Goal: Information Seeking & Learning: Learn about a topic

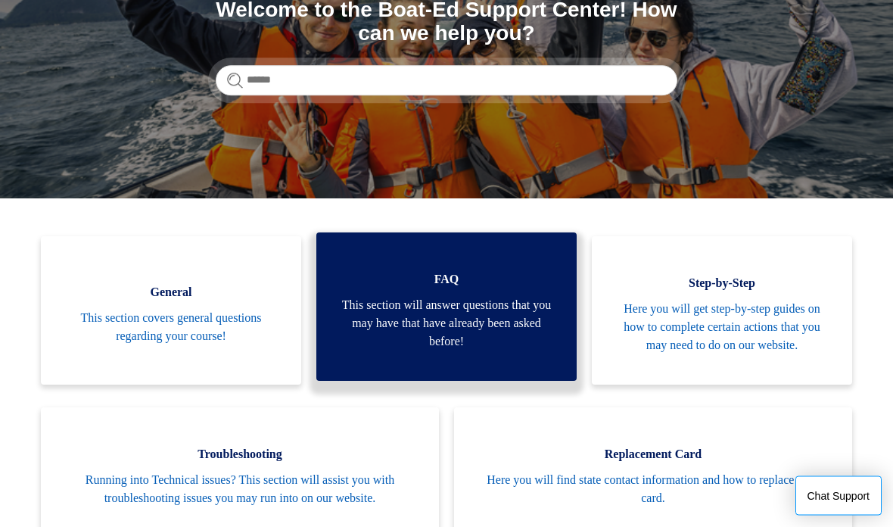
scroll to position [200, 0]
click at [511, 306] on span "This section will answer questions that you may have that have already been ask…" at bounding box center [446, 323] width 215 height 54
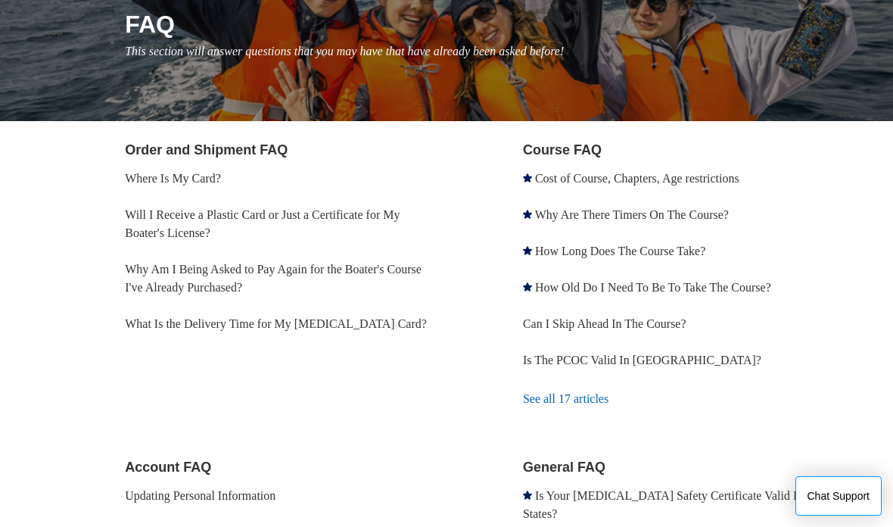
scroll to position [209, 0]
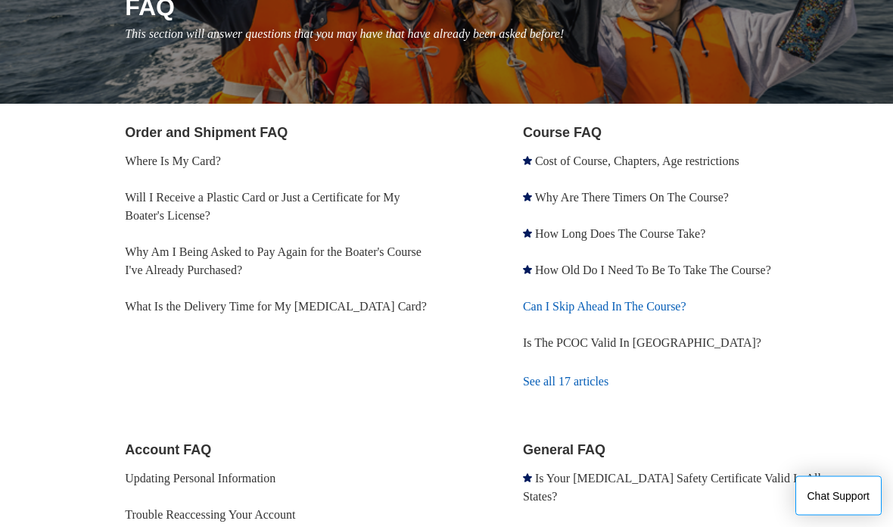
click at [666, 306] on link "Can I Skip Ahead In The Course?" at bounding box center [604, 306] width 163 height 13
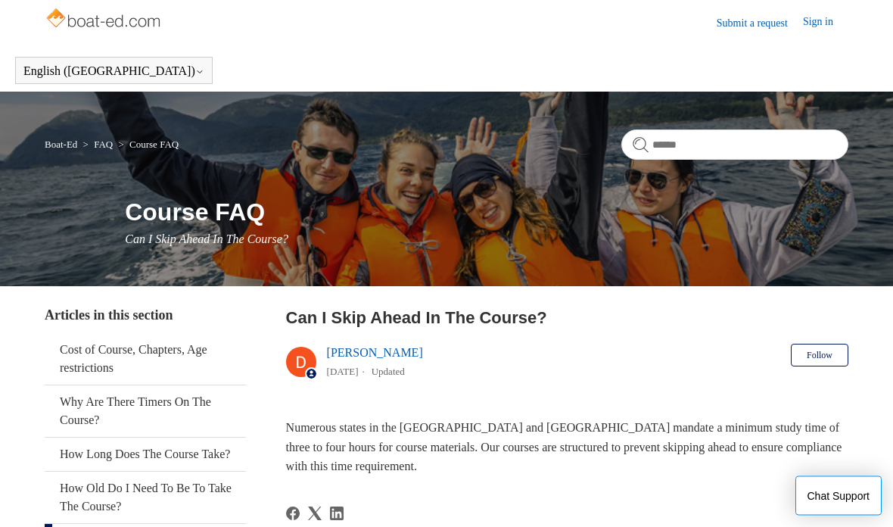
scroll to position [5, 0]
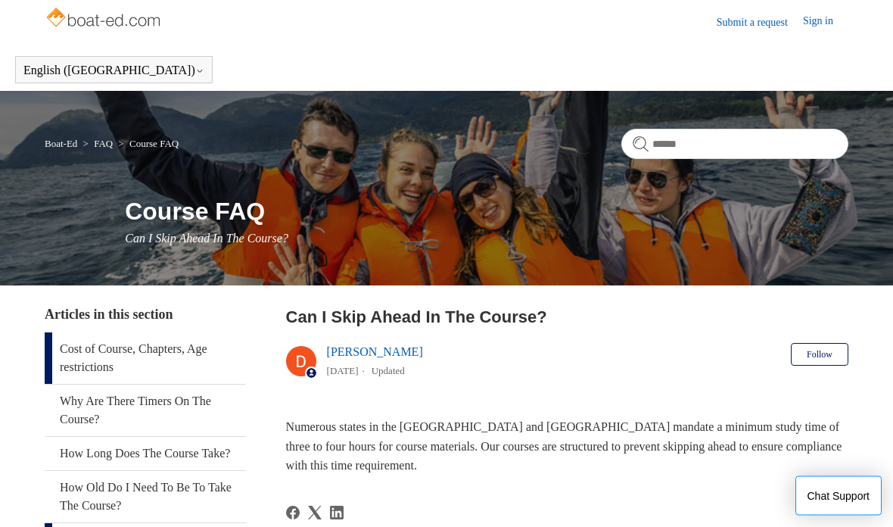
click at [193, 350] on link "Cost of Course, Chapters, Age restrictions" at bounding box center [145, 358] width 201 height 51
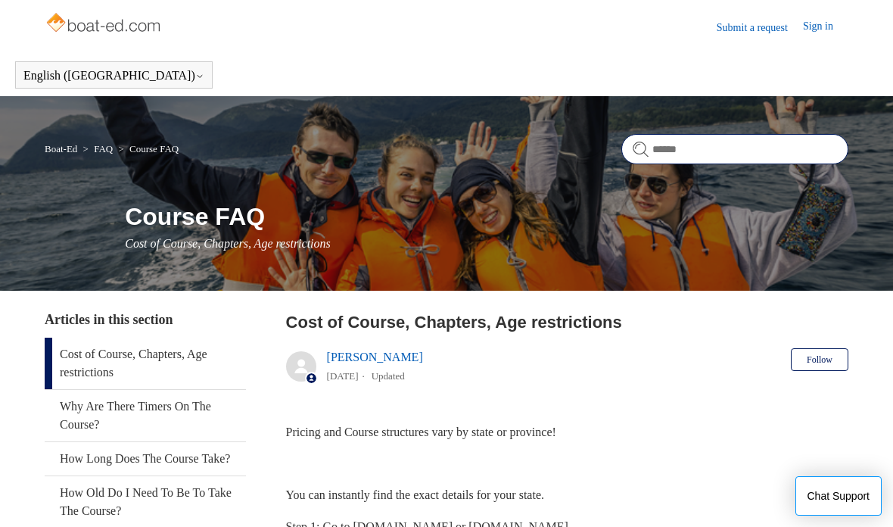
click at [697, 151] on input "Search" at bounding box center [734, 149] width 227 height 30
type input "**********"
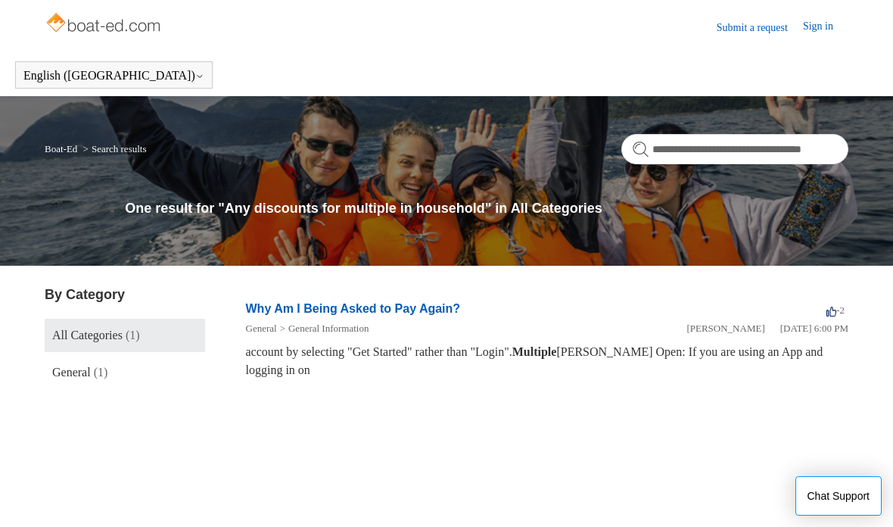
click at [122, 25] on img at bounding box center [105, 24] width 120 height 30
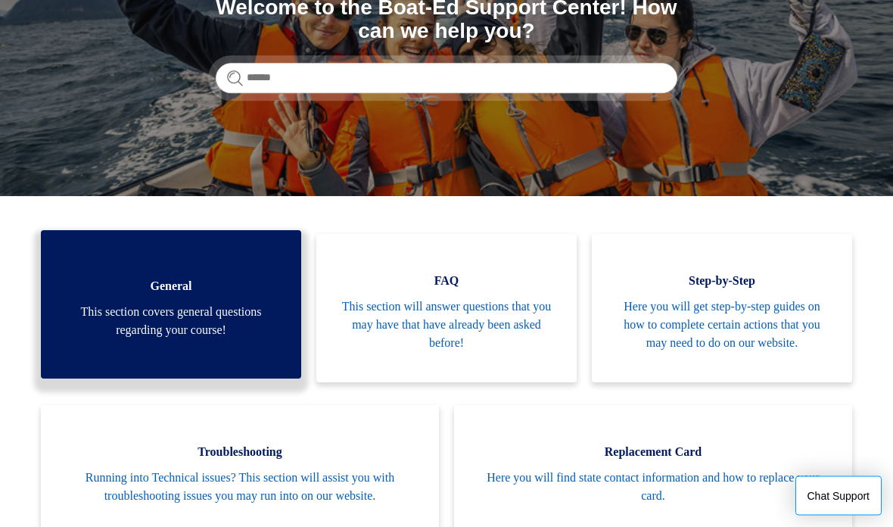
scroll to position [203, 0]
click at [122, 318] on span "This section covers general questions regarding your course!" at bounding box center [171, 321] width 215 height 36
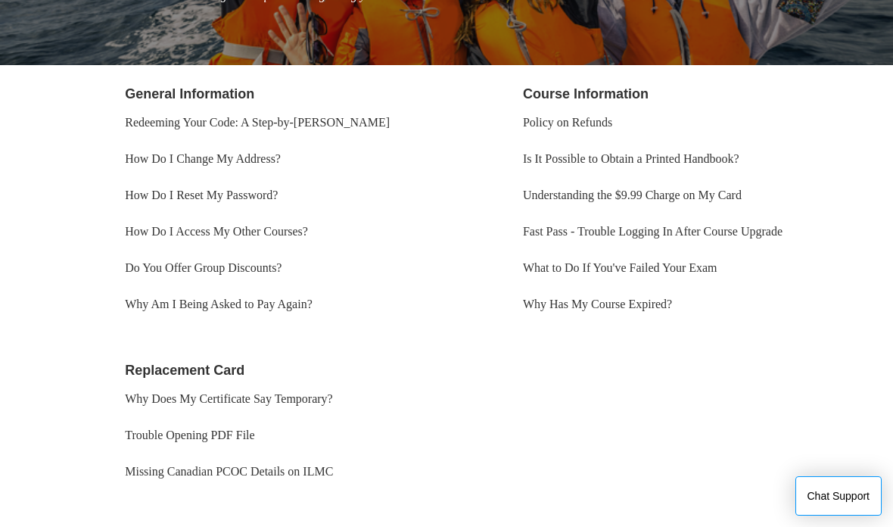
scroll to position [254, 0]
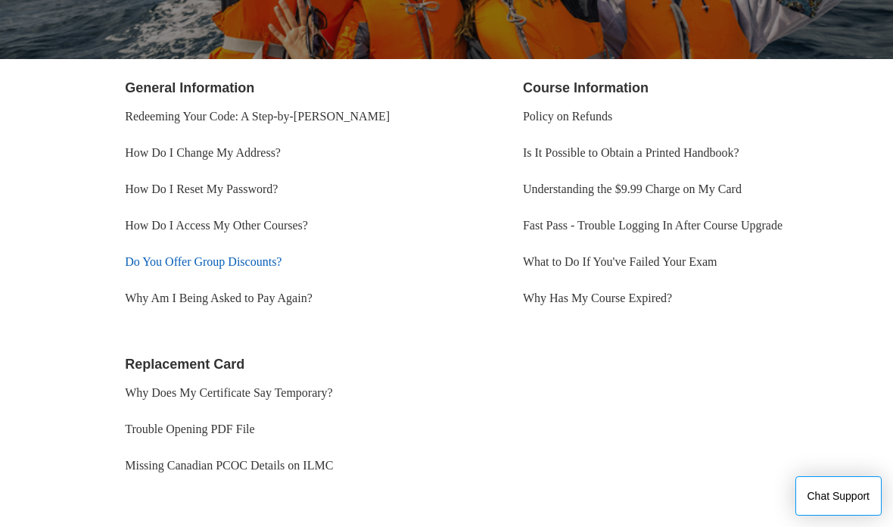
click at [137, 264] on link "Do You Offer Group Discounts?" at bounding box center [203, 261] width 157 height 13
click at [541, 187] on link "Understanding the $9.99 Charge on My Card" at bounding box center [632, 188] width 219 height 13
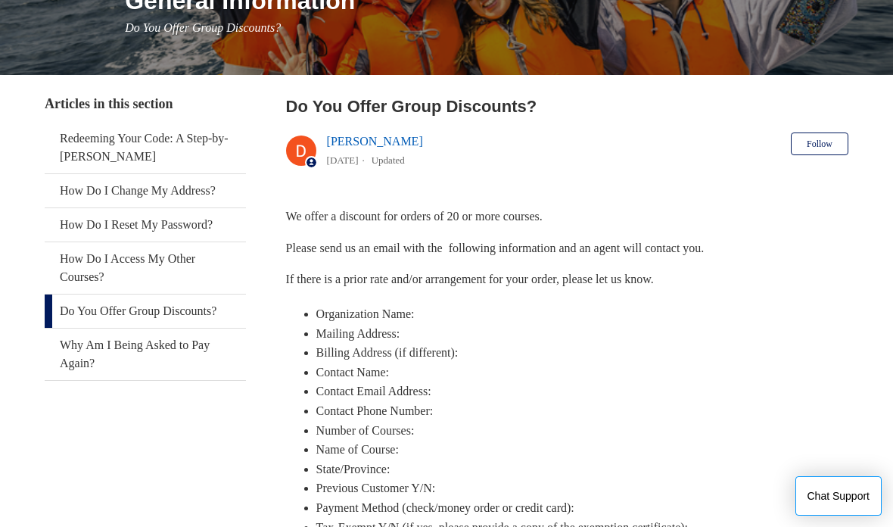
scroll to position [211, 0]
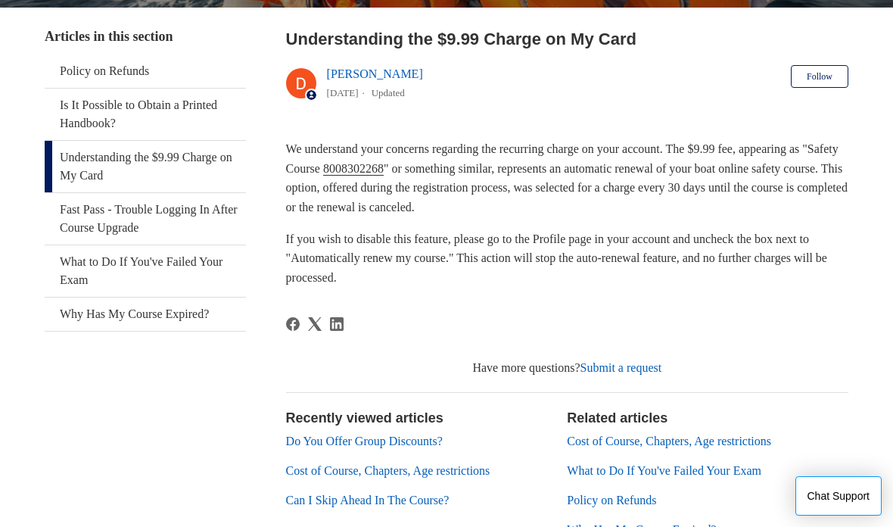
scroll to position [290, 0]
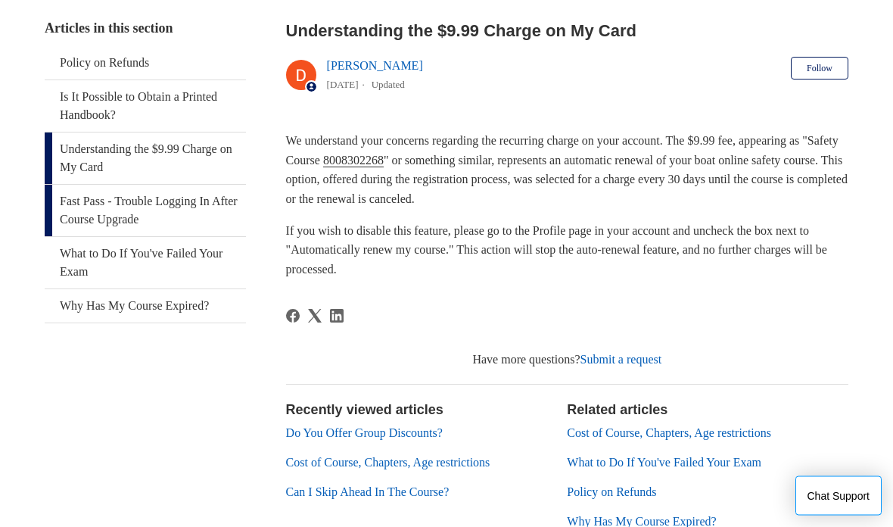
click at [70, 211] on link "Fast Pass - Trouble Logging In After Course Upgrade" at bounding box center [145, 210] width 201 height 51
